Goal: Navigation & Orientation: Understand site structure

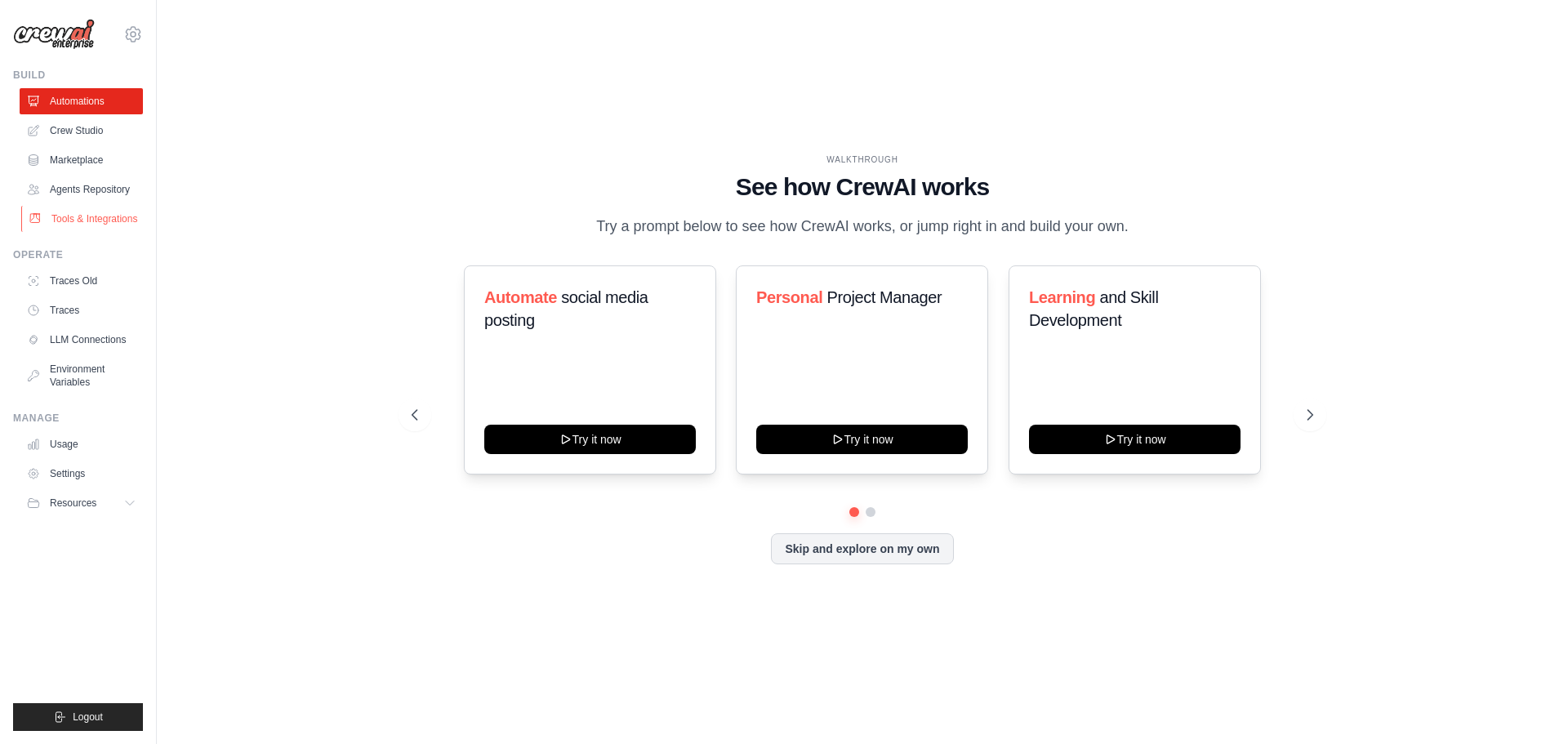
click at [93, 219] on link "Tools & Integrations" at bounding box center [82, 219] width 124 height 26
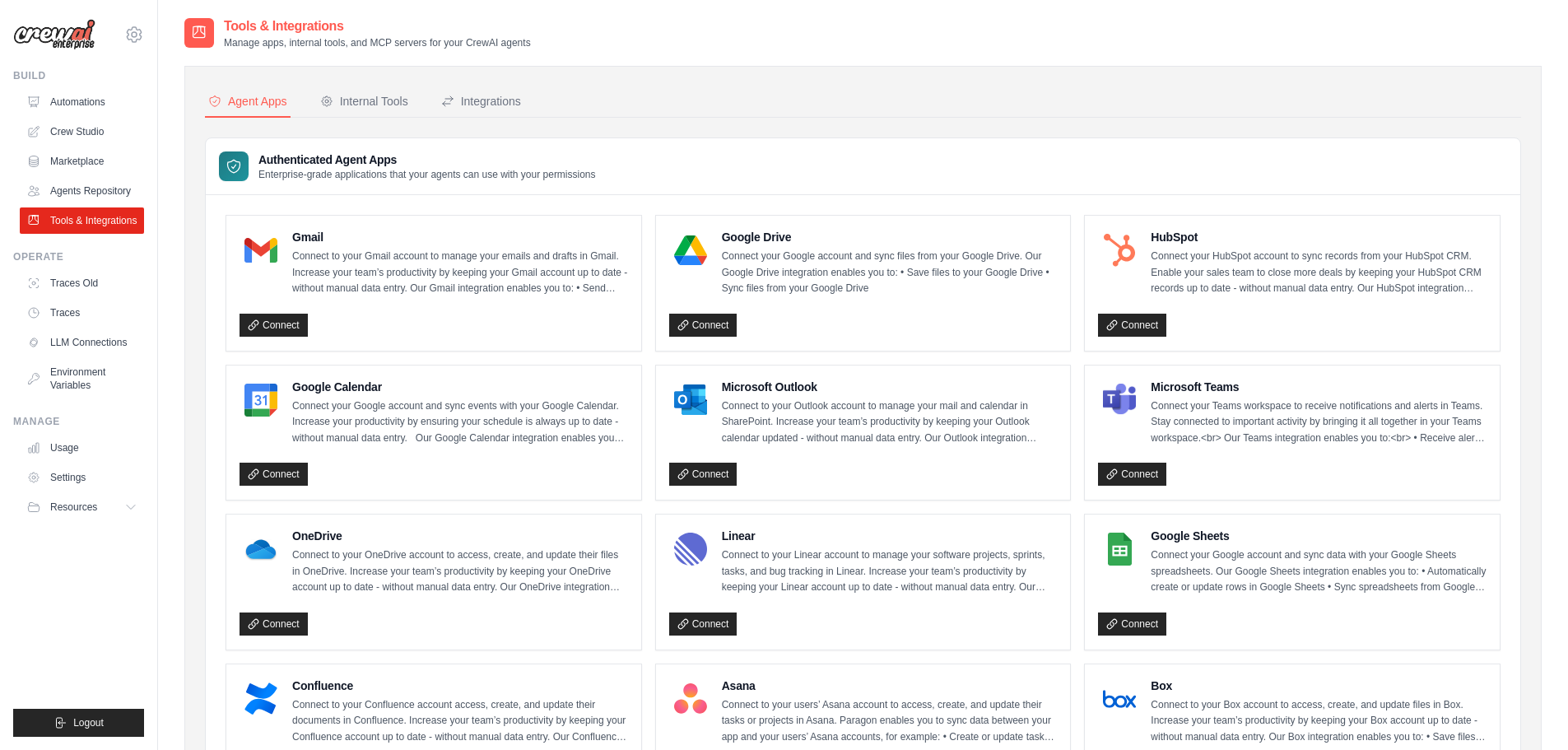
click at [1229, 272] on p "Connect your HubSpot account to sync records from your HubSpot CRM. Enable your…" at bounding box center [1318, 272] width 336 height 49
click at [838, 382] on h4 "Microsoft Outlook" at bounding box center [890, 387] width 336 height 17
click at [106, 192] on link "Agents Repository" at bounding box center [83, 191] width 125 height 27
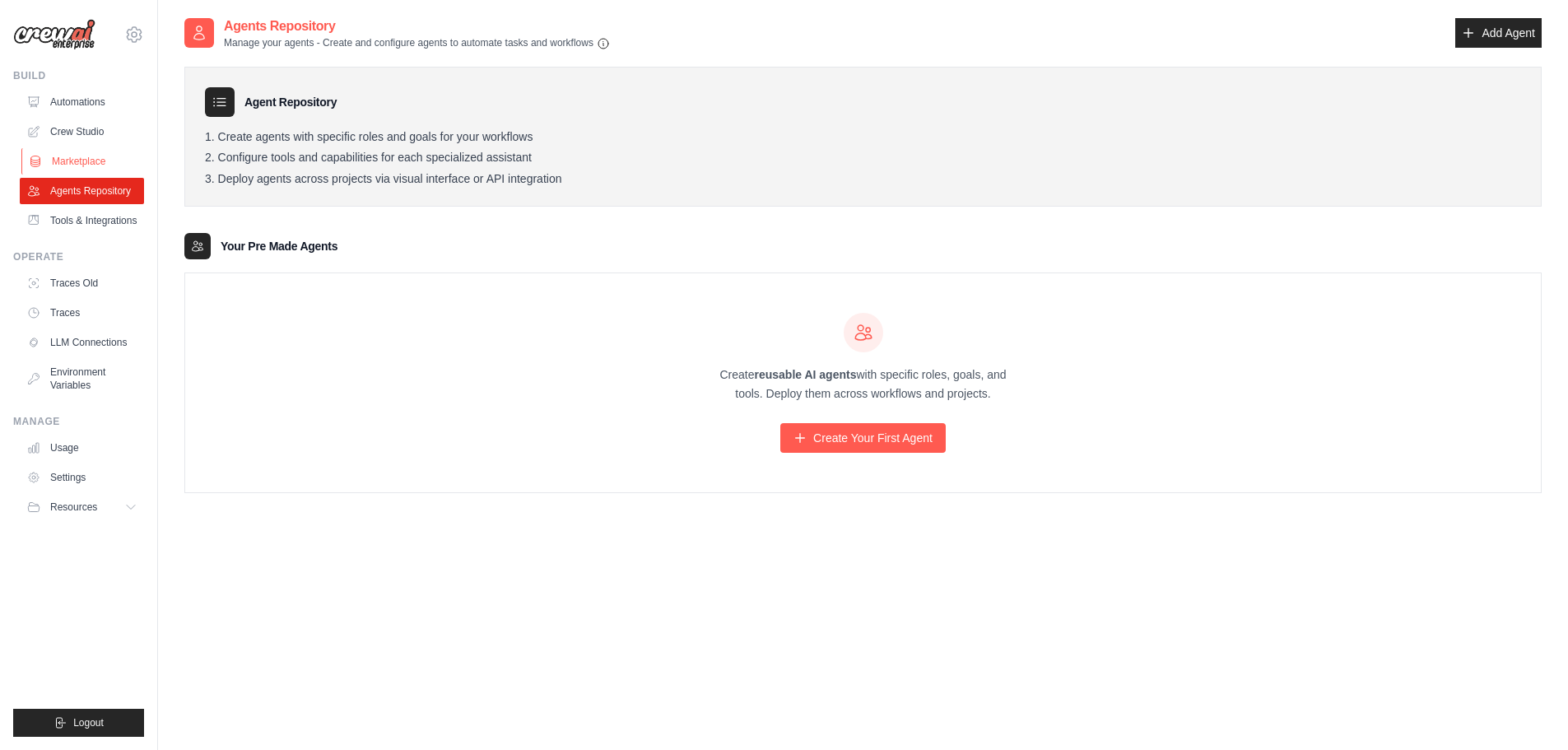
click at [88, 162] on link "Marketplace" at bounding box center [83, 162] width 125 height 27
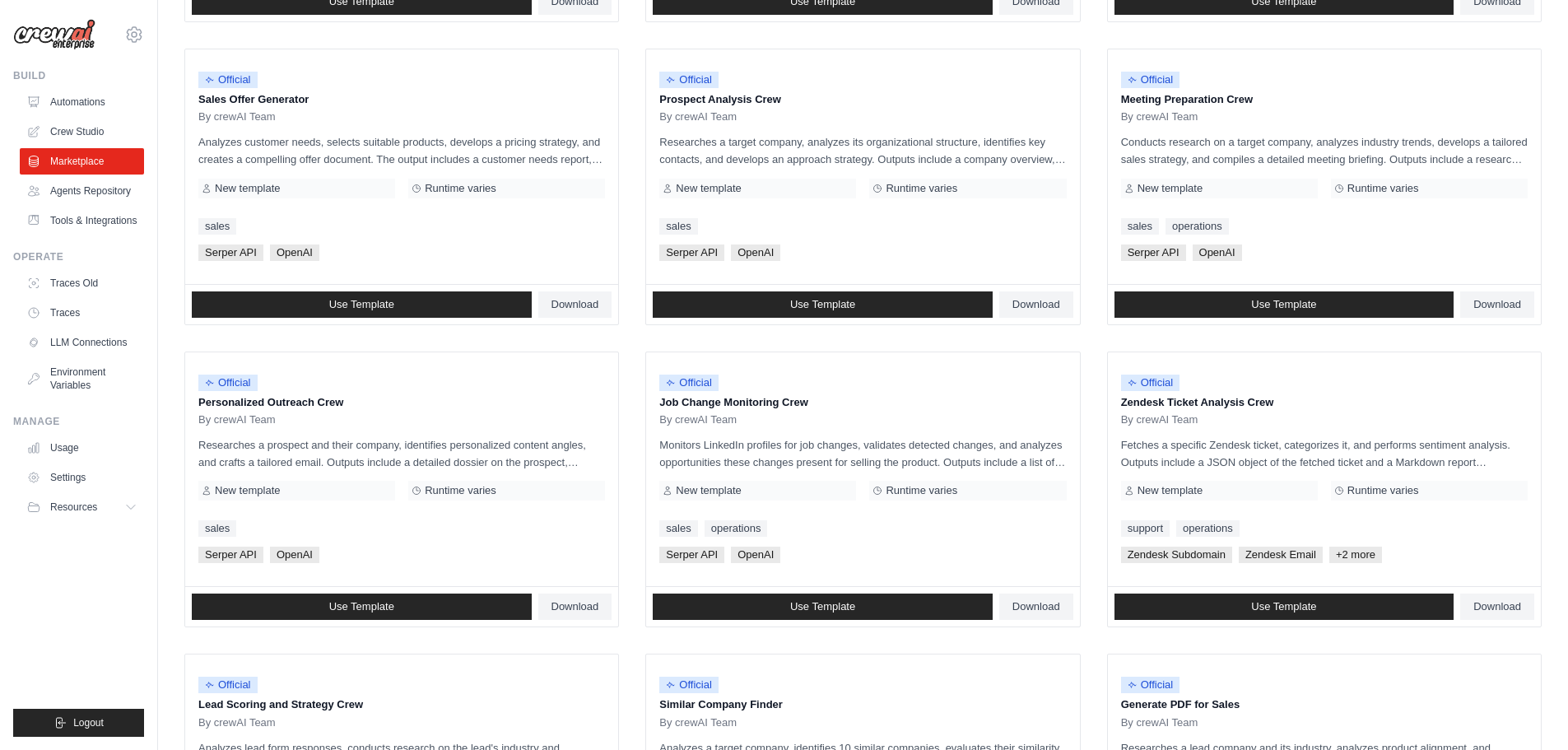
scroll to position [446, 0]
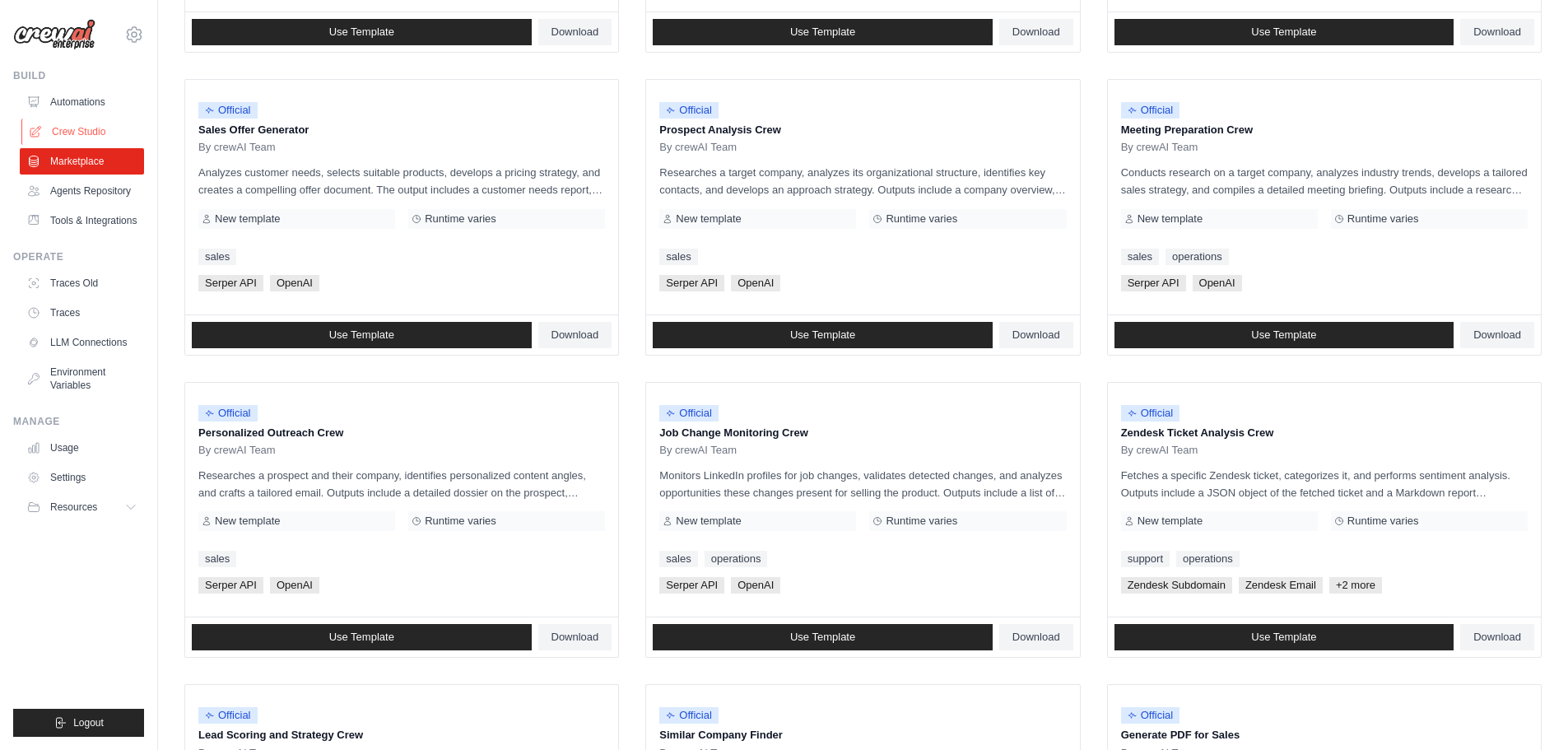
click at [64, 138] on link "Crew Studio" at bounding box center [83, 132] width 125 height 27
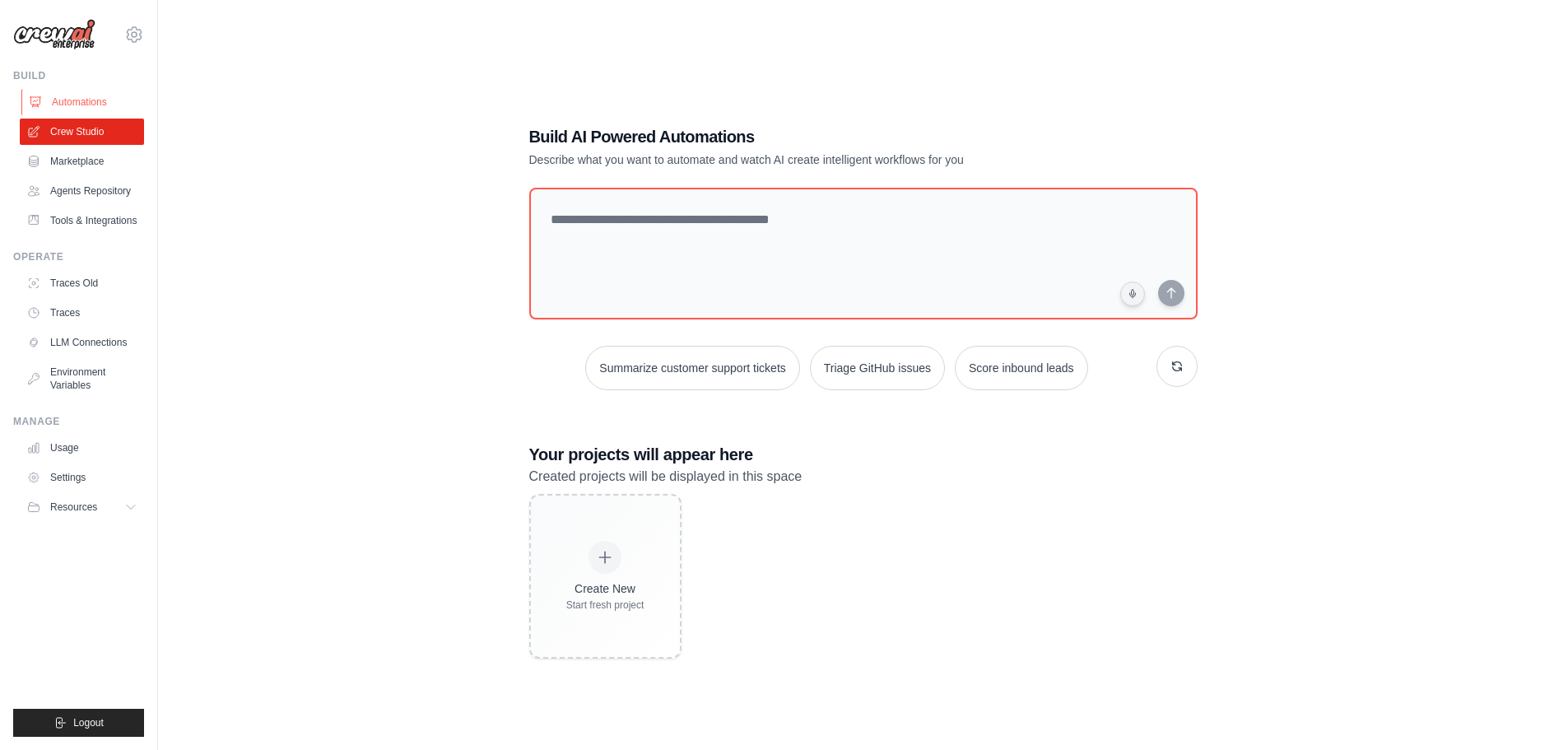
click at [70, 101] on link "Automations" at bounding box center [83, 102] width 125 height 27
